Goal: Task Accomplishment & Management: Manage account settings

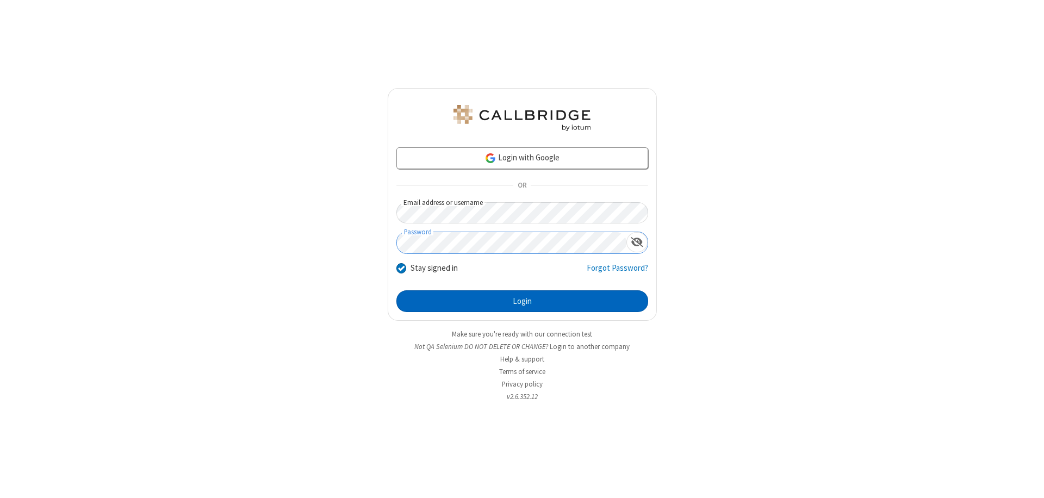
click at [522, 301] on button "Login" at bounding box center [522, 301] width 252 height 22
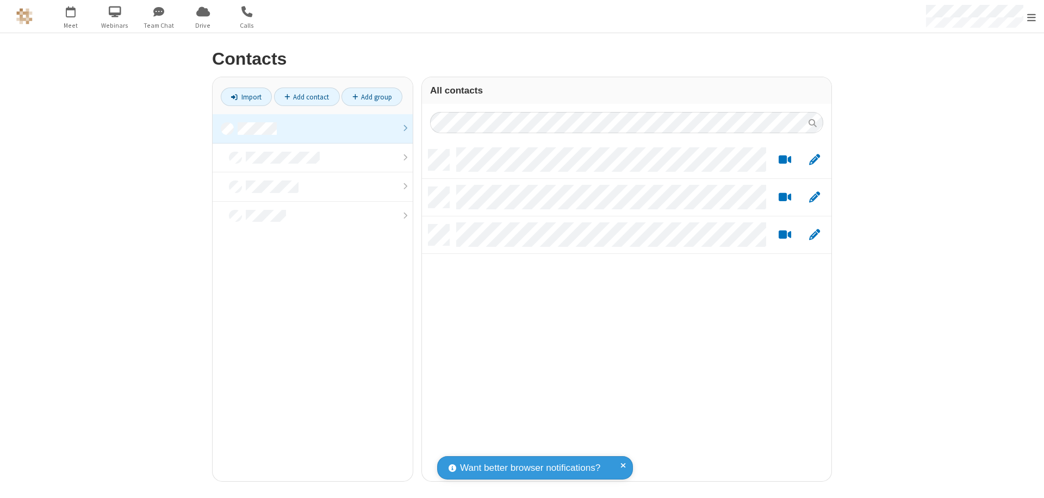
click at [313, 128] on link at bounding box center [313, 128] width 200 height 29
click at [372, 97] on link "Add group" at bounding box center [371, 97] width 61 height 18
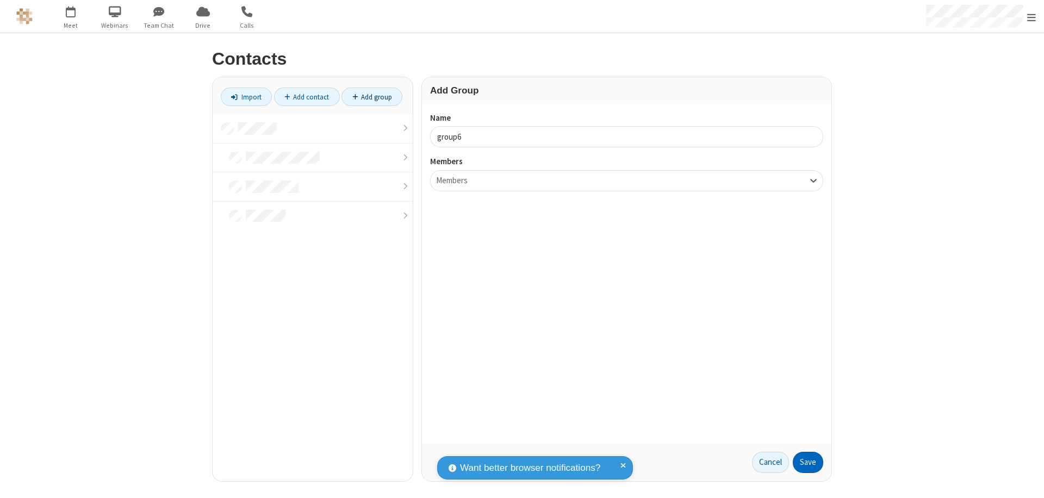
type input "group6"
click at [808, 462] on button "Save" at bounding box center [808, 463] width 30 height 22
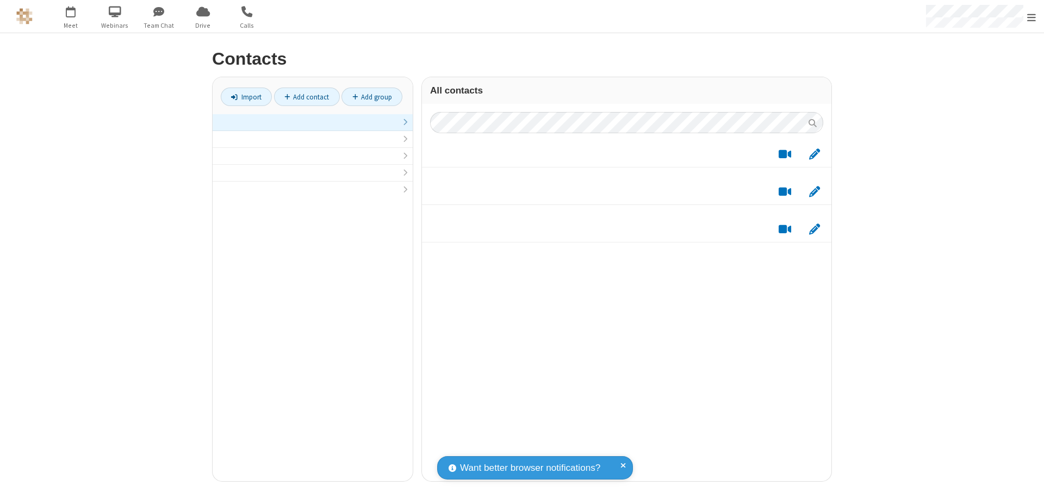
click at [313, 128] on link at bounding box center [313, 122] width 200 height 17
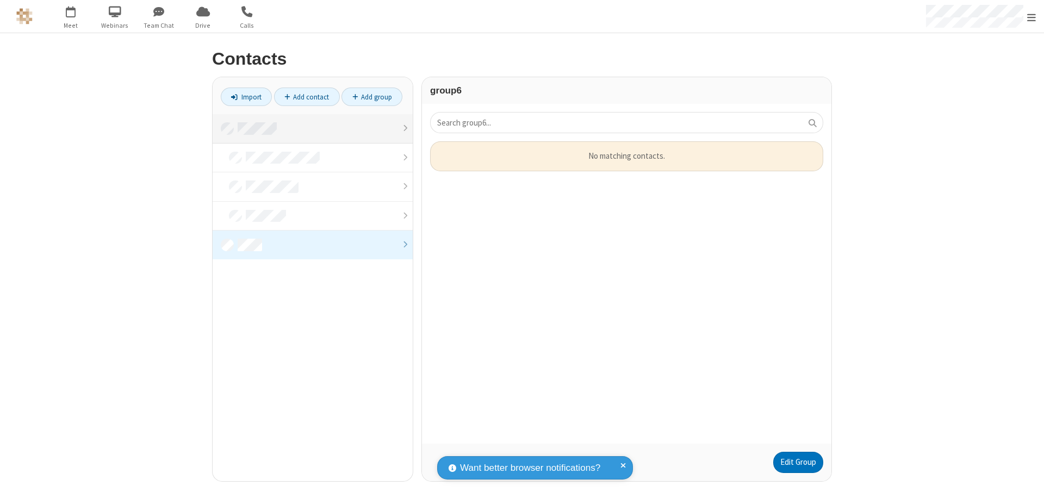
scroll to position [294, 401]
click at [798, 462] on link "Edit Group" at bounding box center [798, 463] width 50 height 22
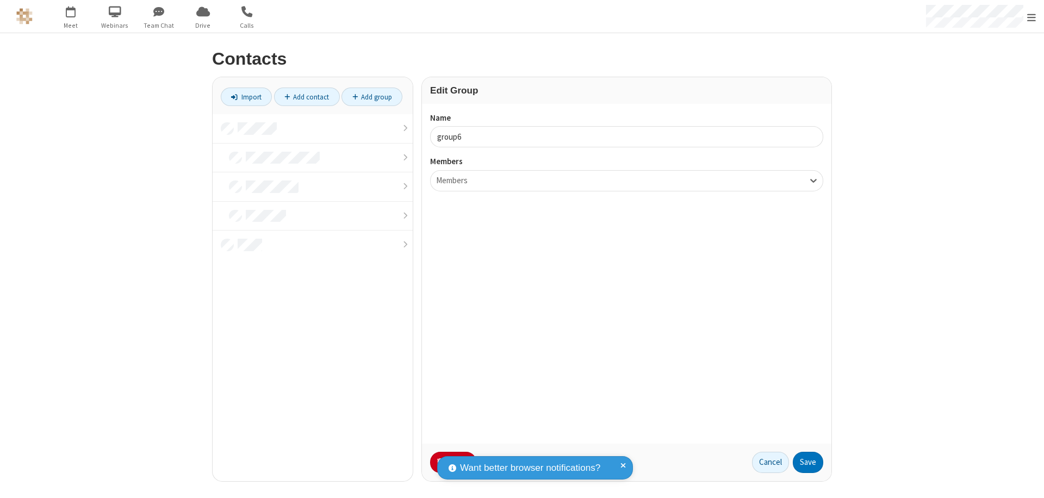
click at [0, 0] on button "No Thanks" at bounding box center [0, 0] width 0 height 0
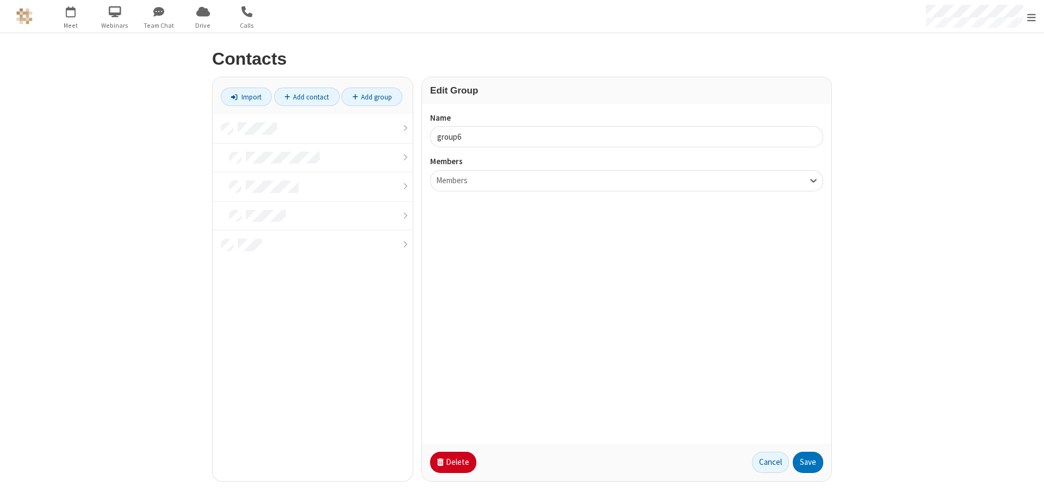
click at [452, 462] on button "Delete" at bounding box center [453, 463] width 46 height 22
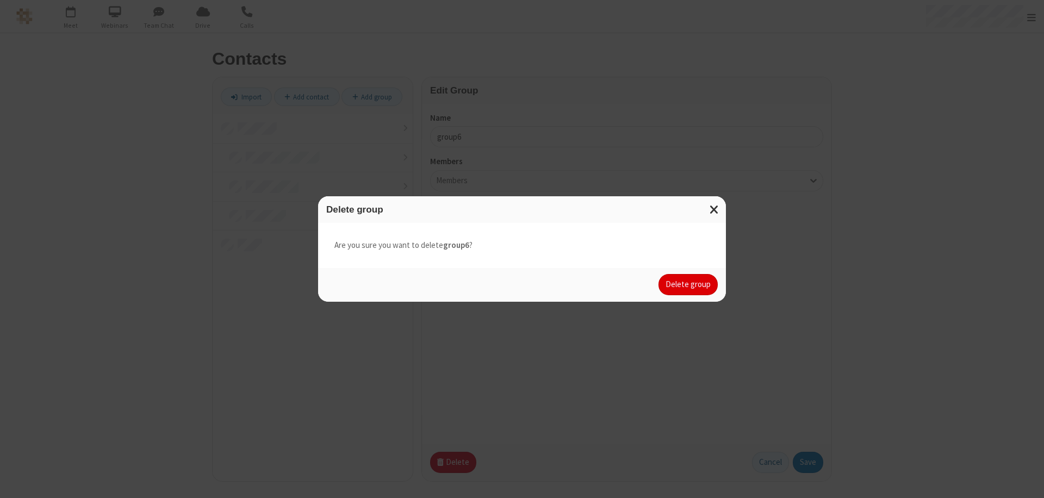
click at [688, 284] on button "Delete group" at bounding box center [687, 285] width 59 height 22
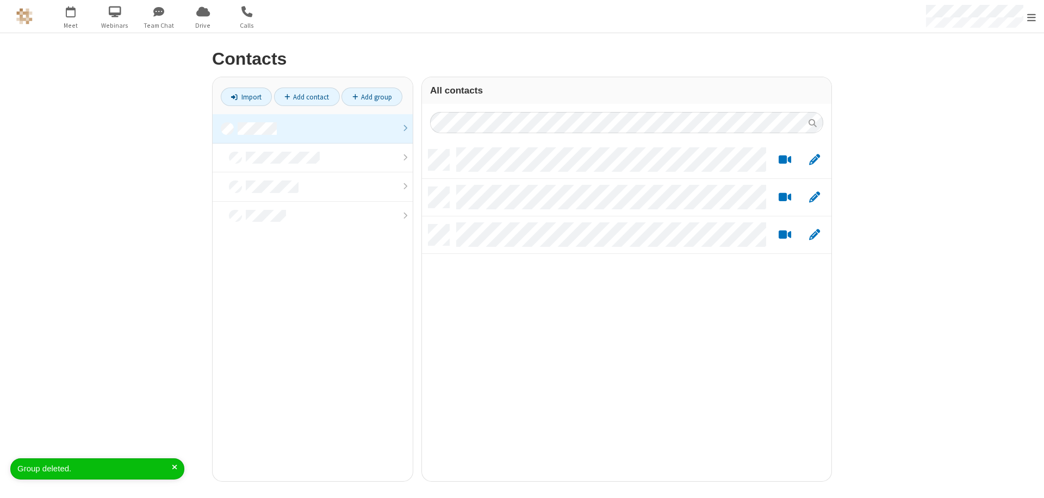
scroll to position [332, 401]
